Goal: Transaction & Acquisition: Purchase product/service

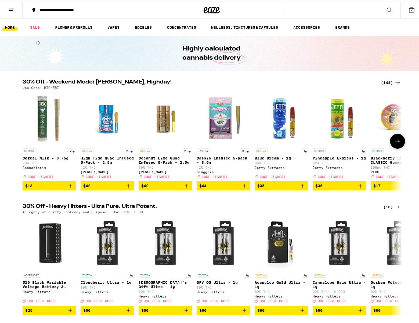
click at [394, 142] on icon at bounding box center [397, 139] width 6 height 6
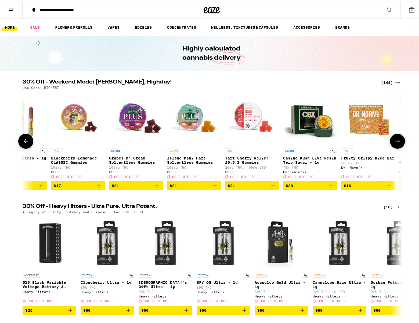
click at [394, 142] on icon at bounding box center [397, 139] width 6 height 6
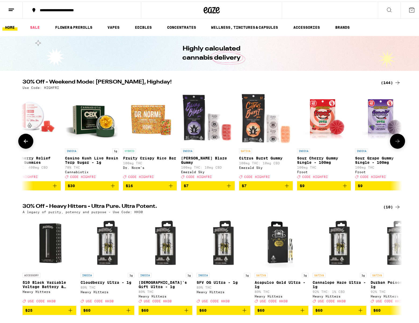
scroll to position [0, 639]
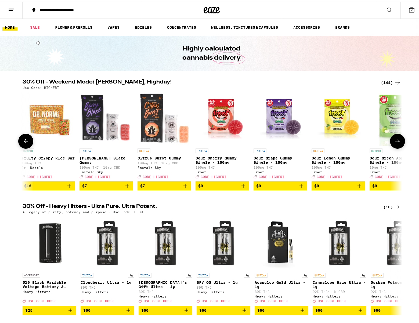
click at [394, 142] on icon at bounding box center [397, 139] width 6 height 6
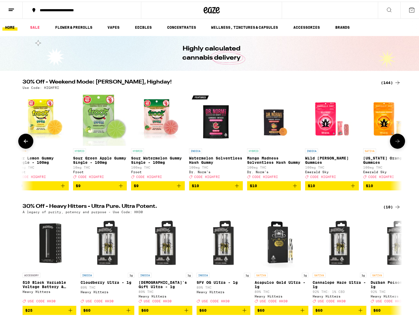
scroll to position [0, 959]
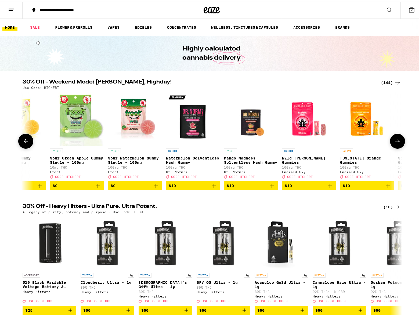
click at [394, 142] on icon at bounding box center [397, 139] width 6 height 6
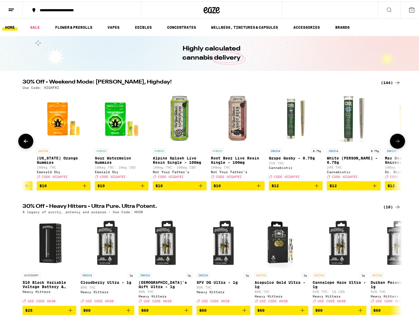
scroll to position [0, 1279]
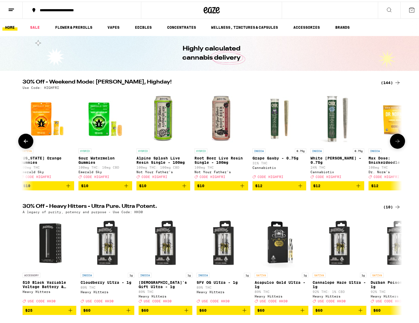
click at [394, 142] on icon at bounding box center [397, 139] width 6 height 6
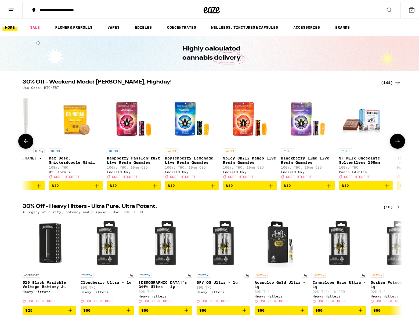
click at [394, 142] on icon at bounding box center [397, 139] width 6 height 6
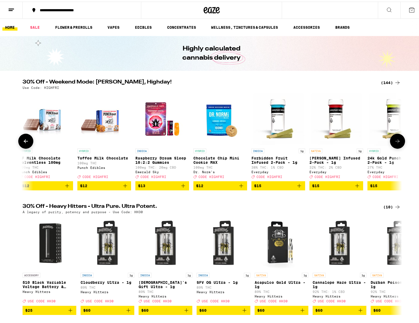
click at [394, 142] on icon at bounding box center [397, 139] width 6 height 6
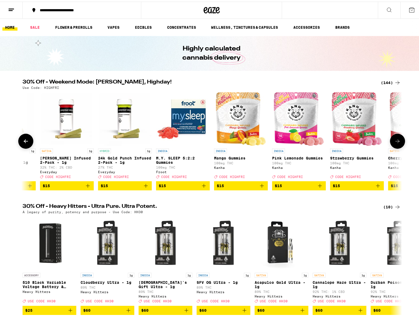
scroll to position [0, 2238]
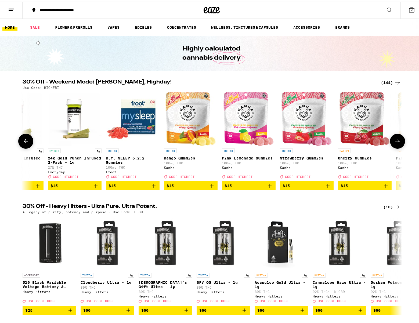
click at [394, 142] on icon at bounding box center [397, 139] width 6 height 6
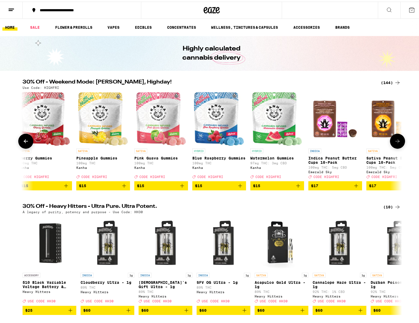
click at [394, 142] on icon at bounding box center [397, 139] width 6 height 6
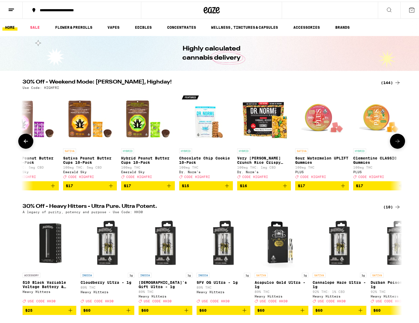
scroll to position [0, 2877]
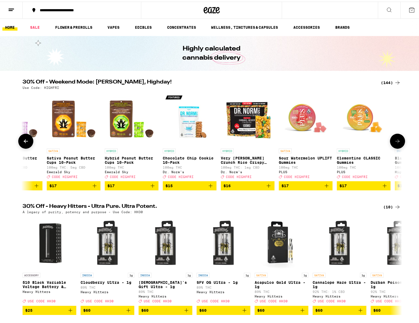
click at [394, 142] on icon at bounding box center [397, 139] width 6 height 6
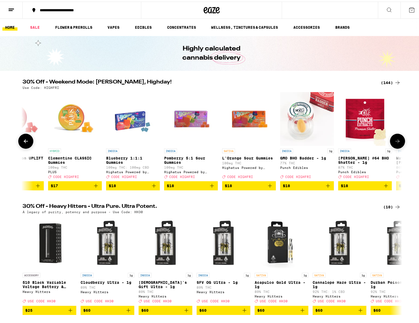
scroll to position [0, 3197]
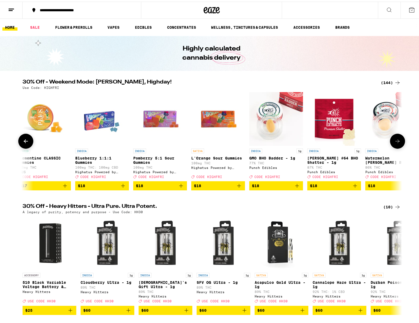
click at [394, 142] on icon at bounding box center [397, 139] width 6 height 6
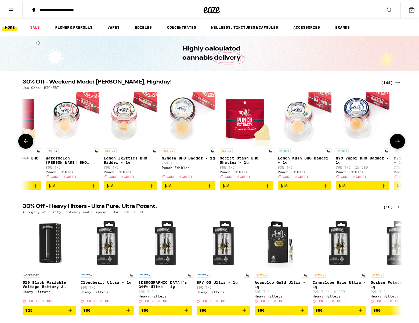
click at [394, 142] on icon at bounding box center [397, 139] width 6 height 6
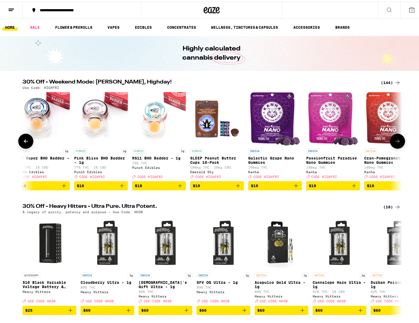
click at [394, 142] on icon at bounding box center [397, 139] width 6 height 6
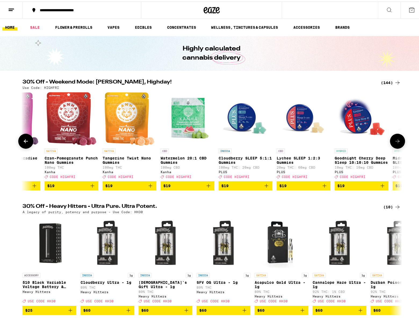
click at [394, 142] on icon at bounding box center [397, 139] width 6 height 6
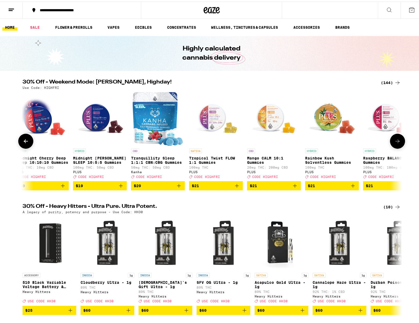
click at [394, 142] on icon at bounding box center [397, 139] width 6 height 6
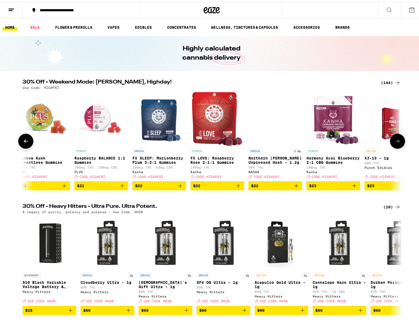
scroll to position [0, 4795]
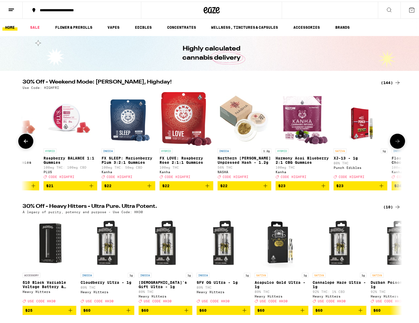
click at [394, 142] on icon at bounding box center [397, 139] width 6 height 6
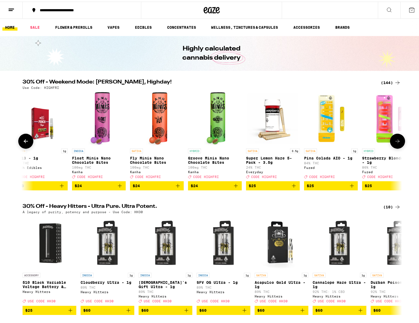
click at [394, 142] on icon at bounding box center [397, 139] width 6 height 6
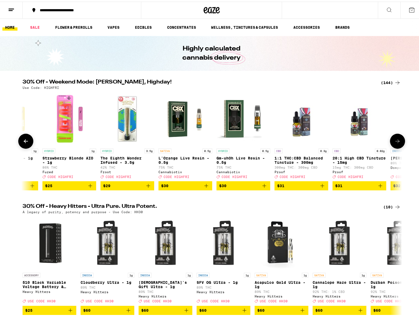
click at [394, 142] on icon at bounding box center [397, 139] width 6 height 6
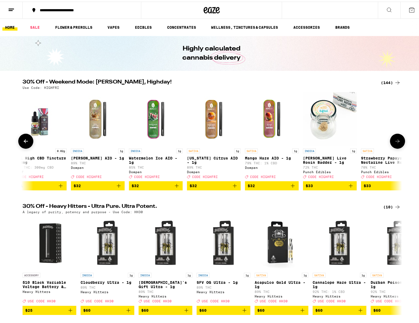
click at [394, 142] on icon at bounding box center [397, 139] width 6 height 6
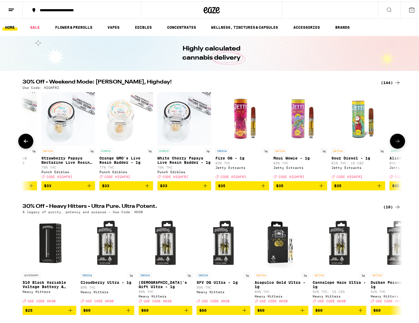
click at [394, 142] on icon at bounding box center [397, 139] width 6 height 6
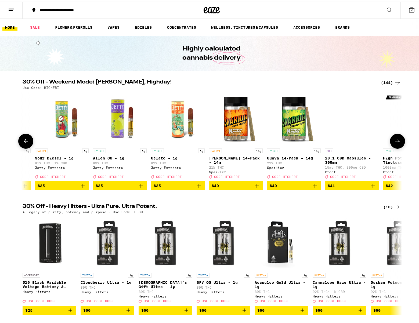
scroll to position [0, 6393]
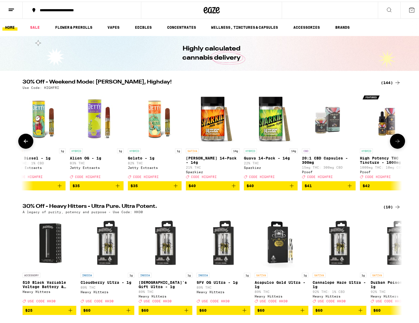
click at [395, 143] on icon at bounding box center [397, 139] width 6 height 6
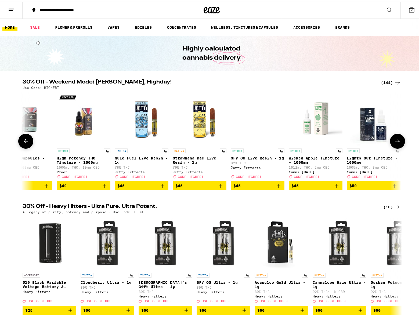
scroll to position [0, 6713]
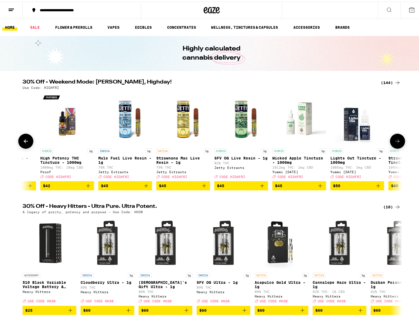
click at [395, 143] on icon at bounding box center [397, 139] width 6 height 6
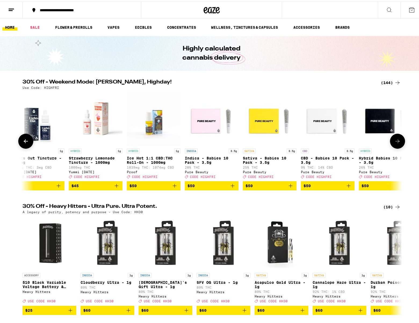
click at [395, 143] on icon at bounding box center [397, 139] width 6 height 6
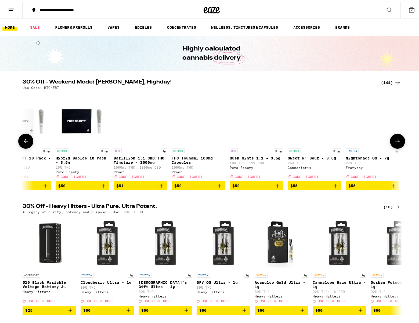
scroll to position [0, 7352]
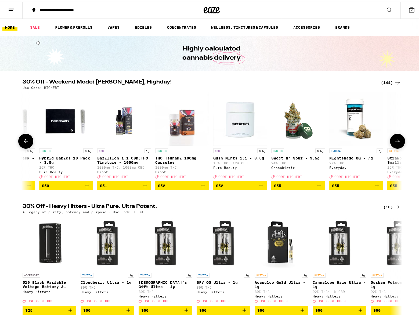
click at [346, 159] on p "Nightshade OG - 7g" at bounding box center [356, 156] width 54 height 4
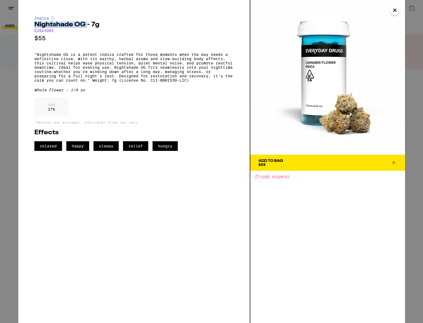
drag, startPoint x: 35, startPoint y: 26, endPoint x: 87, endPoint y: 26, distance: 52.1
click at [87, 26] on h2 "Nightshade OG - 7g" at bounding box center [133, 24] width 199 height 6
click at [394, 12] on icon "Close" at bounding box center [395, 10] width 3 height 3
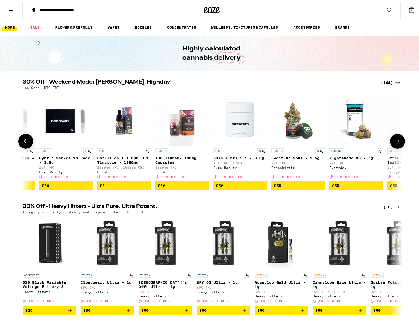
click at [394, 143] on icon at bounding box center [397, 139] width 6 height 6
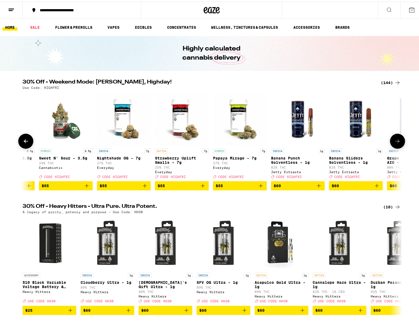
scroll to position [0, 7672]
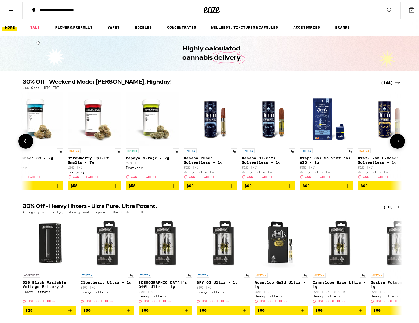
click at [392, 143] on button at bounding box center [397, 139] width 15 height 15
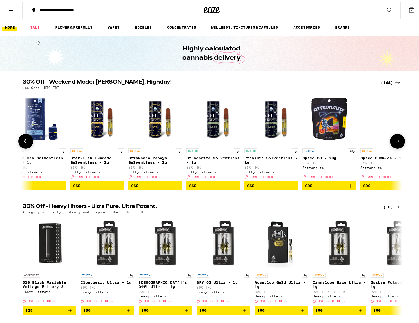
scroll to position [0, 7977]
